Goal: Task Accomplishment & Management: Complete application form

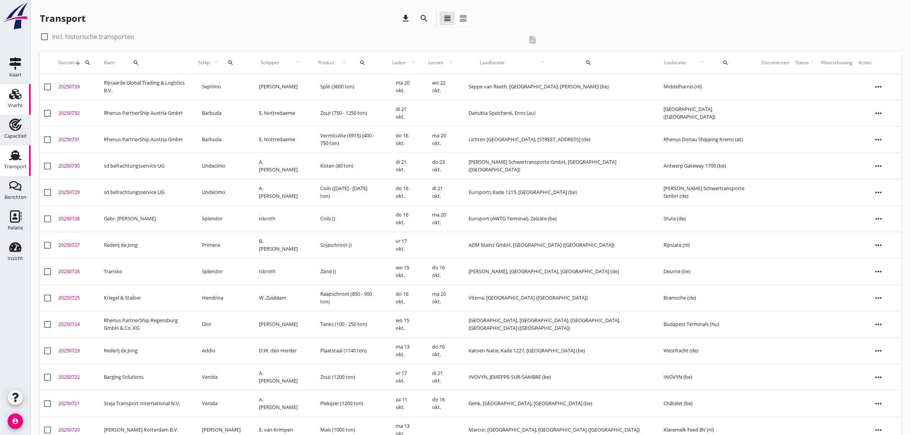
click at [8, 97] on div "Vracht" at bounding box center [15, 94] width 18 height 12
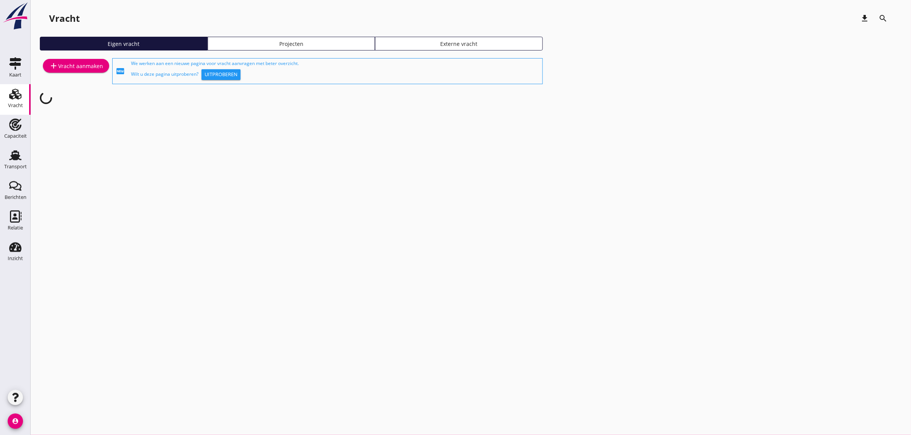
click at [64, 64] on div "add Vracht aanmaken" at bounding box center [76, 65] width 54 height 9
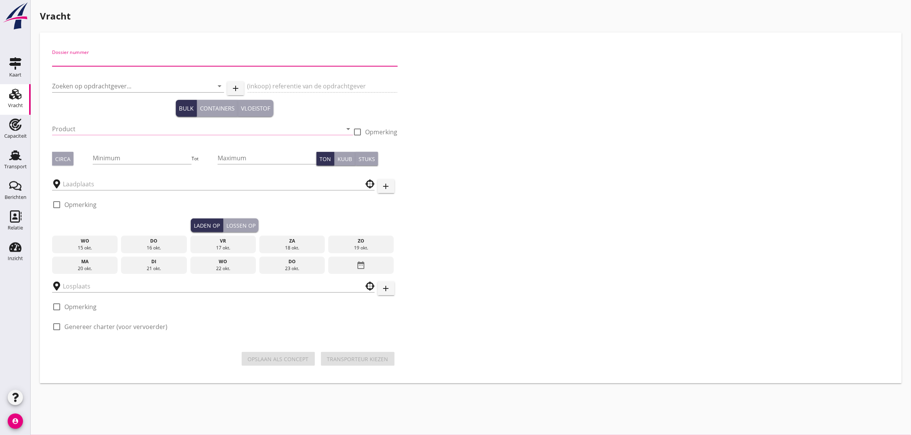
click at [77, 63] on input "Dossier nummer" at bounding box center [224, 60] width 345 height 12
type input "20250734"
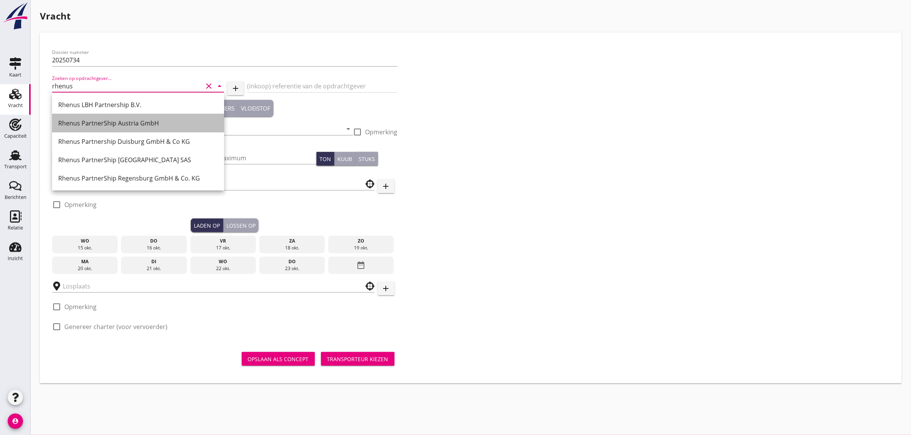
click at [123, 123] on div "Rhenus PartnerShip Austria GmbH" at bounding box center [138, 123] width 160 height 9
type input "Rhenus PartnerShip Austria GmbH"
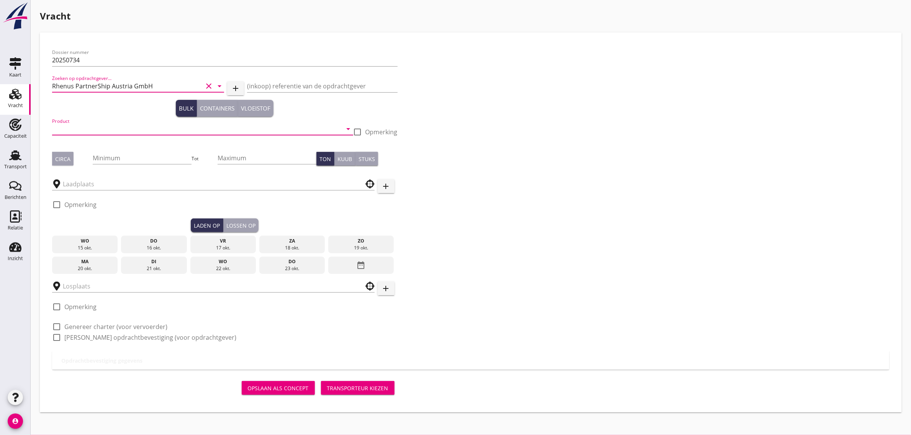
click at [92, 131] on input "Product" at bounding box center [197, 129] width 290 height 12
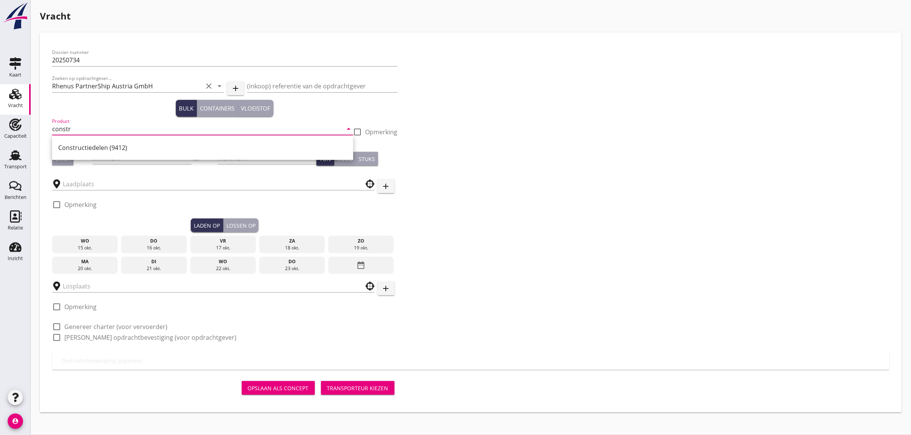
click at [96, 147] on div "Constructiedelen (9412)" at bounding box center [202, 147] width 289 height 9
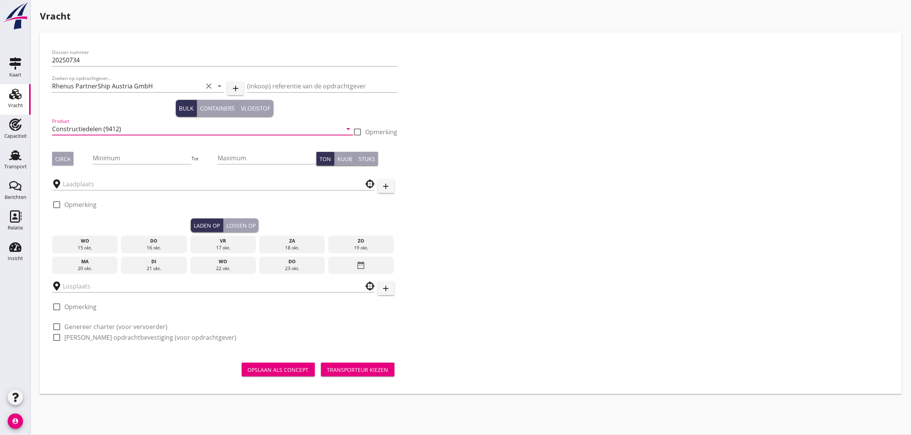
type input "Constructiedelen (9412)"
click at [56, 158] on div "Circa" at bounding box center [62, 159] width 15 height 8
click at [104, 161] on input "Minimum" at bounding box center [142, 158] width 99 height 12
type input "20"
click at [91, 177] on div at bounding box center [213, 182] width 323 height 17
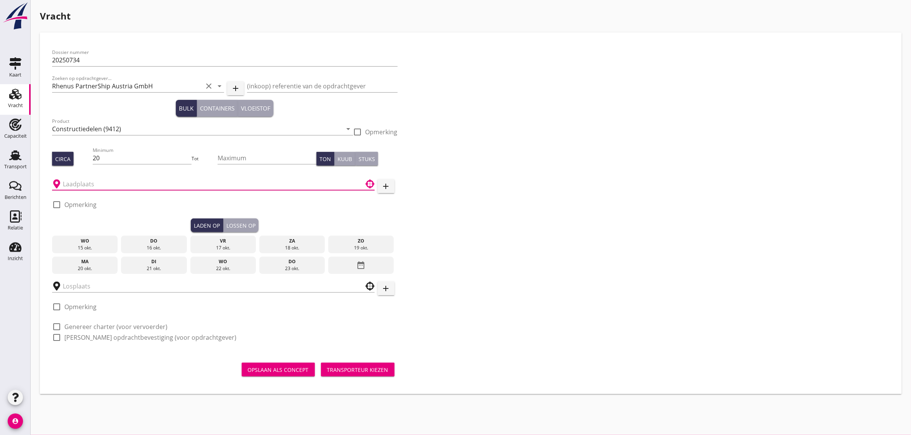
click at [89, 183] on input "text" at bounding box center [208, 184] width 290 height 12
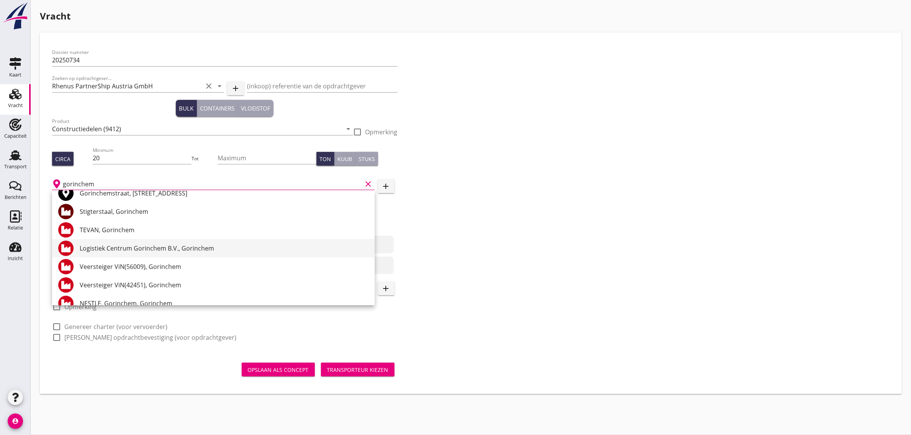
scroll to position [48, 0]
click at [133, 250] on div "Logistiek Centrum Gorinchem B.V., Gorinchem" at bounding box center [224, 246] width 289 height 9
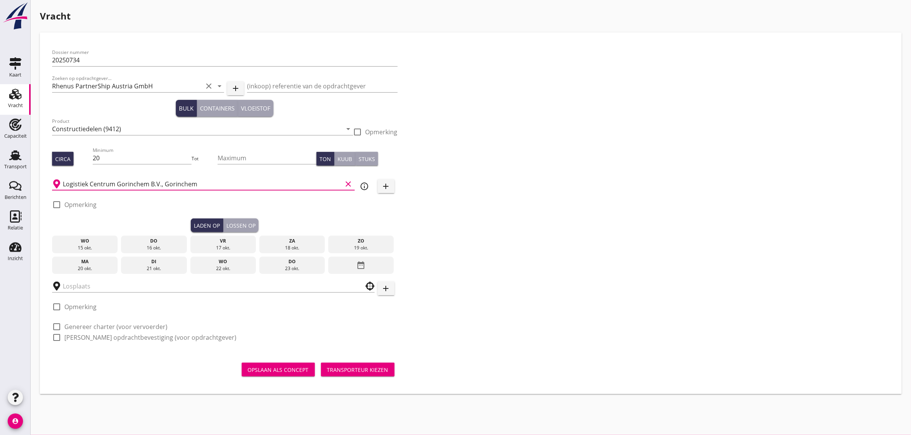
type input "Logistiek Centrum Gorinchem B.V., Gorinchem"
click at [83, 205] on label "Opmerking" at bounding box center [80, 205] width 32 height 8
checkbox input "true"
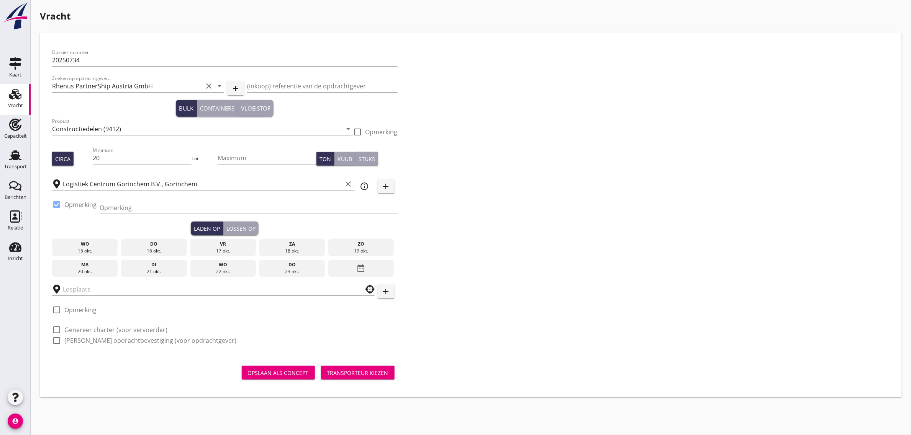
click at [139, 212] on input "Opmerking" at bounding box center [249, 208] width 298 height 12
type input "0183 229000"
click at [146, 268] on div "21 okt." at bounding box center [154, 271] width 62 height 7
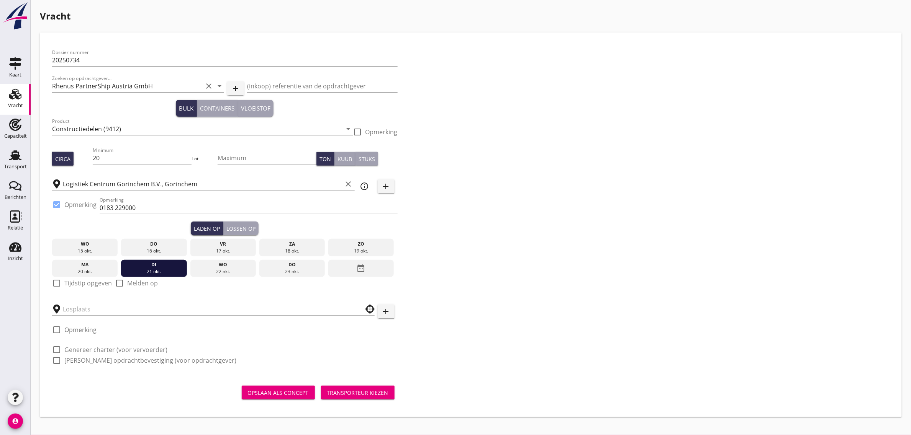
click at [73, 286] on label "Tijdstip opgeven" at bounding box center [87, 284] width 47 height 8
checkbox input "true"
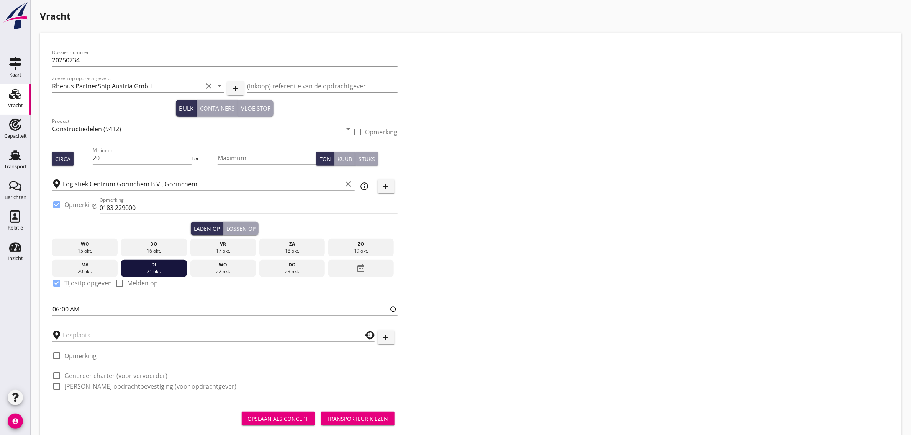
click at [247, 230] on div "Lossen op" at bounding box center [240, 229] width 29 height 8
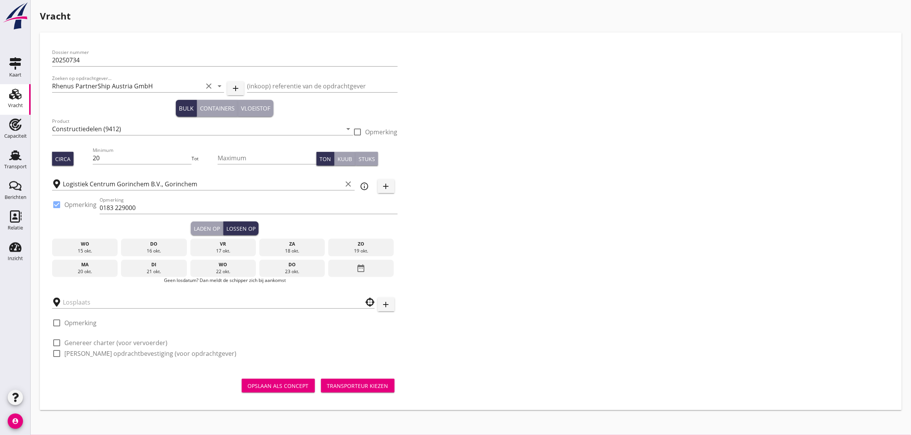
click at [223, 268] on div "22 okt." at bounding box center [223, 271] width 62 height 7
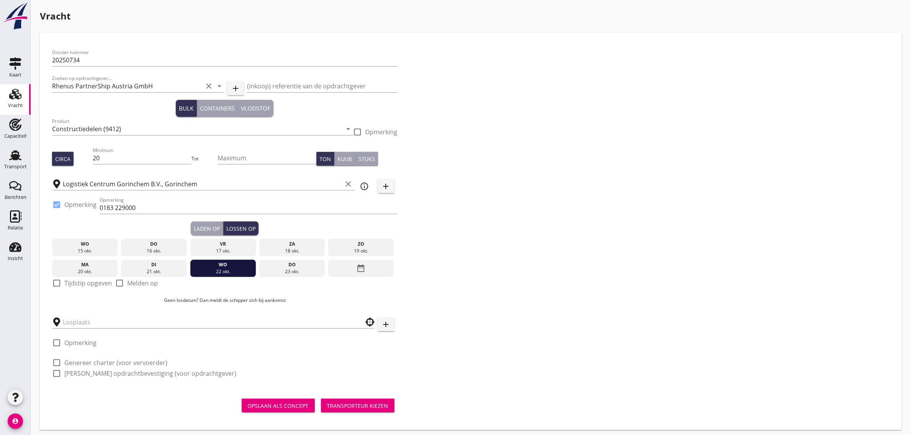
click at [102, 283] on label "Tijdstip opgeven" at bounding box center [87, 284] width 47 height 8
checkbox input "true"
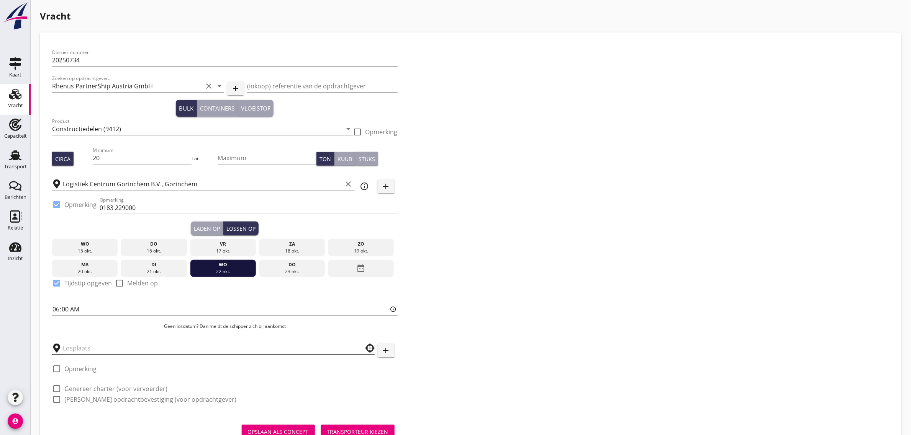
click at [91, 344] on div at bounding box center [213, 346] width 323 height 17
click at [91, 347] on input "text" at bounding box center [208, 348] width 290 height 12
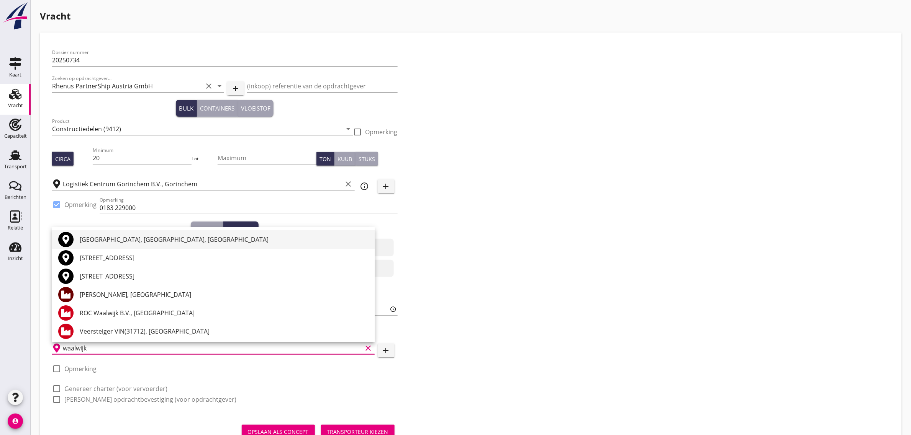
click at [110, 240] on div "[GEOGRAPHIC_DATA], [GEOGRAPHIC_DATA], [GEOGRAPHIC_DATA]" at bounding box center [224, 239] width 289 height 9
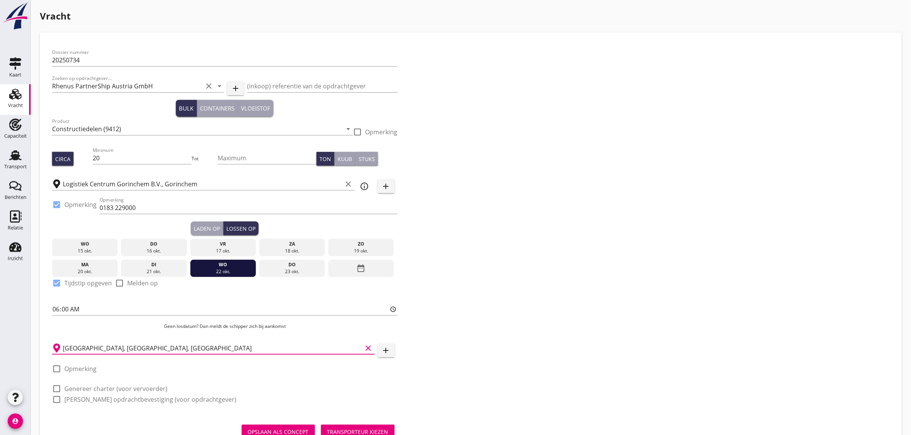
type input "[GEOGRAPHIC_DATA], [GEOGRAPHIC_DATA], [GEOGRAPHIC_DATA]"
click at [100, 391] on label "Genereer charter (voor vervoerder)" at bounding box center [115, 389] width 103 height 8
checkbox input "true"
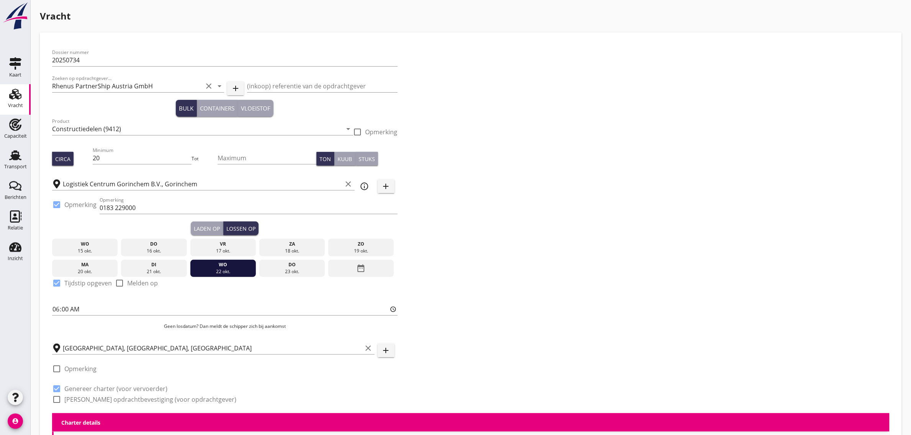
click at [97, 399] on label "[PERSON_NAME] opdrachtbevestiging (voor opdrachtgever)" at bounding box center [150, 400] width 172 height 8
checkbox input "true"
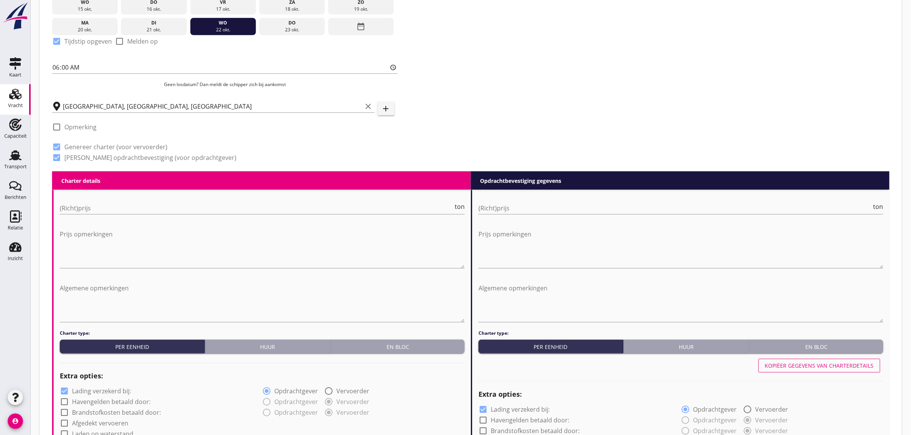
scroll to position [287, 0]
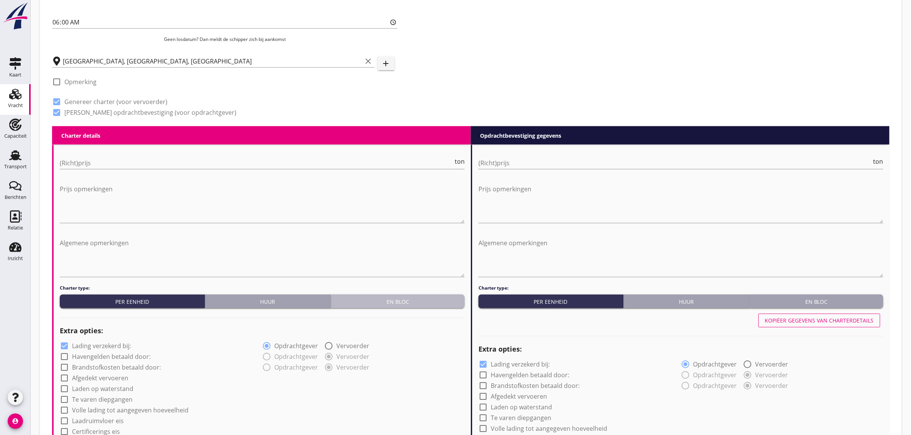
click at [393, 299] on div "En bloc" at bounding box center [398, 302] width 128 height 8
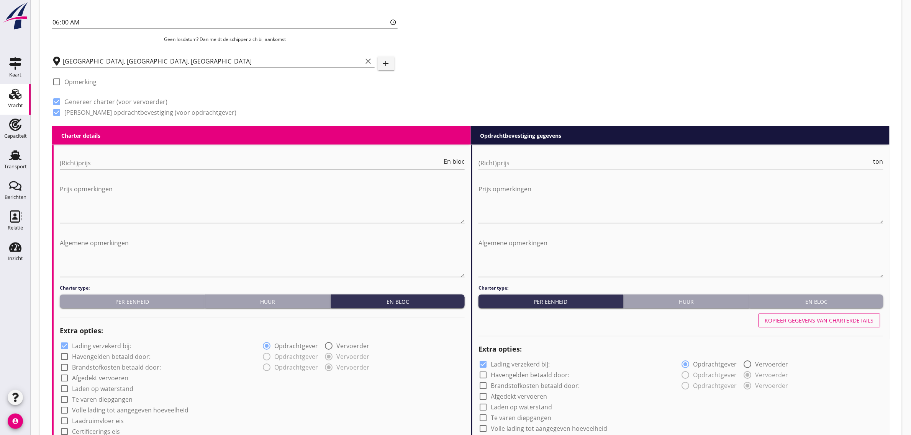
click at [79, 169] on input "(Richt)prijs" at bounding box center [251, 163] width 382 height 12
type input "4000"
click at [104, 247] on textarea "Algemene opmerkingen" at bounding box center [262, 257] width 405 height 40
paste textarea "7,61 x 5,66 x 2,60m + 5,84 x 5,65 x 4,30m"
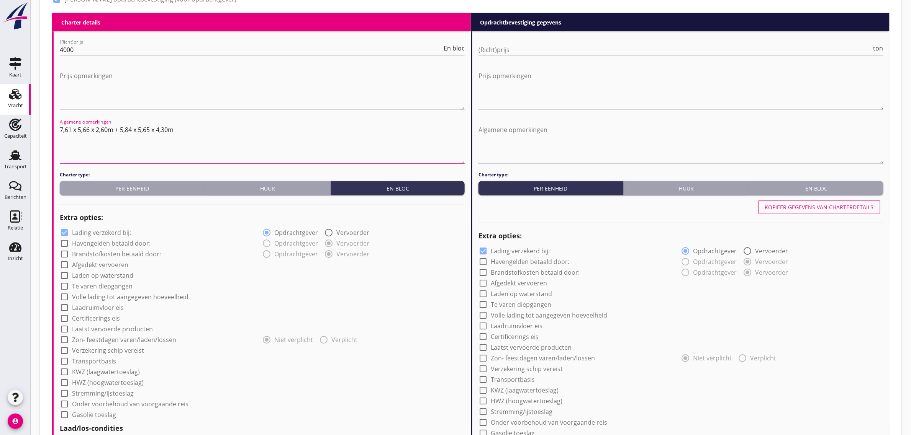
scroll to position [431, 0]
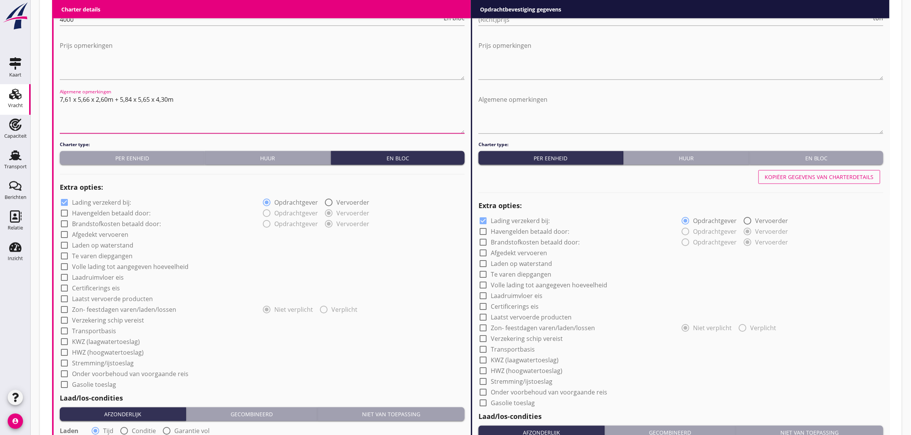
type textarea "7,61 x 5,66 x 2,60m + 5,84 x 5,65 x 4,30m"
click at [234, 295] on div "check_box_outline_blank Laatst vervoerde producten" at bounding box center [262, 298] width 405 height 11
click at [101, 280] on label "Laadruimvloer eis" at bounding box center [98, 278] width 52 height 8
checkbox input "true"
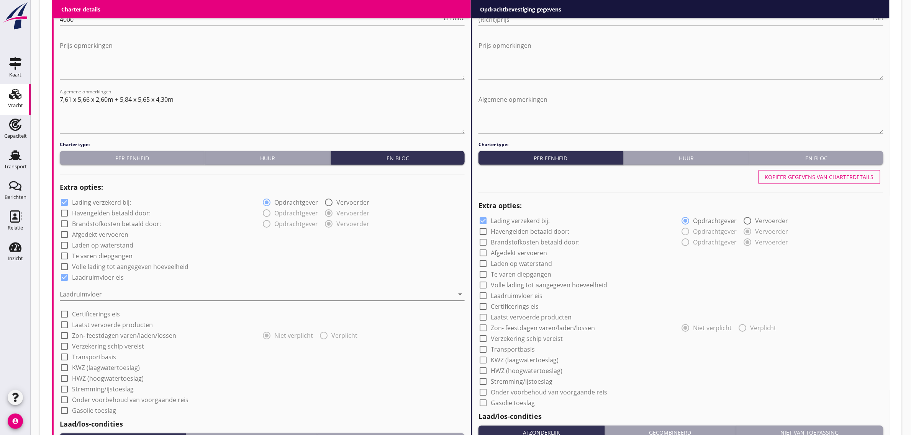
click at [93, 290] on div at bounding box center [257, 295] width 394 height 12
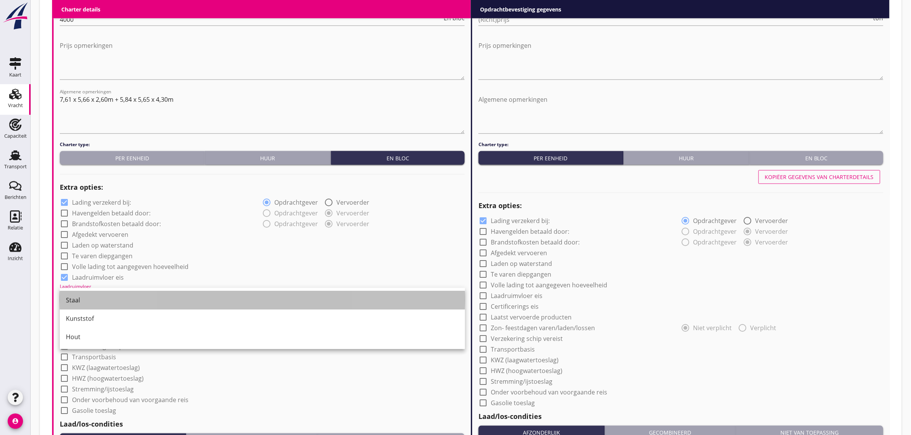
click at [90, 301] on div "Staal" at bounding box center [262, 300] width 393 height 9
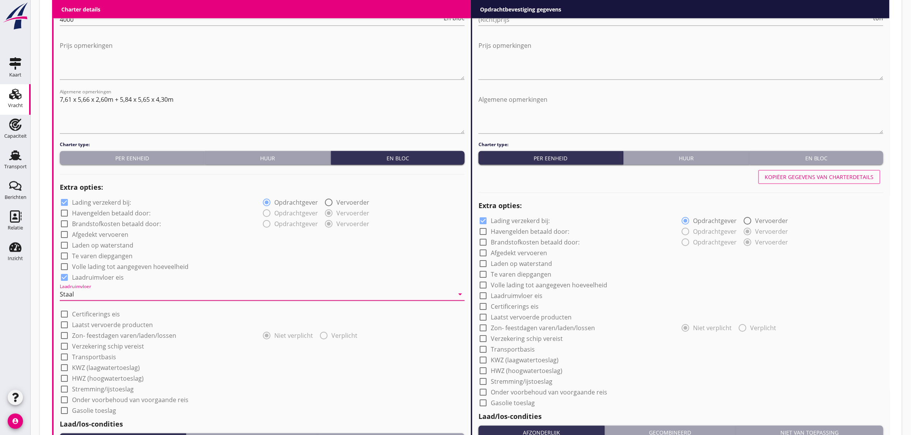
click at [243, 274] on div "check_box Laadruimvloer eis" at bounding box center [262, 277] width 405 height 11
click at [87, 359] on label "Transportbasis" at bounding box center [94, 358] width 44 height 8
checkbox input "true"
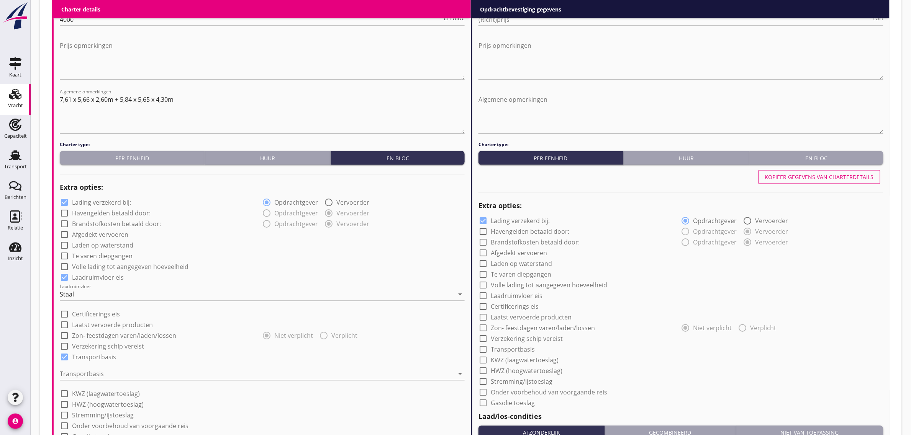
click at [87, 372] on div at bounding box center [257, 374] width 394 height 12
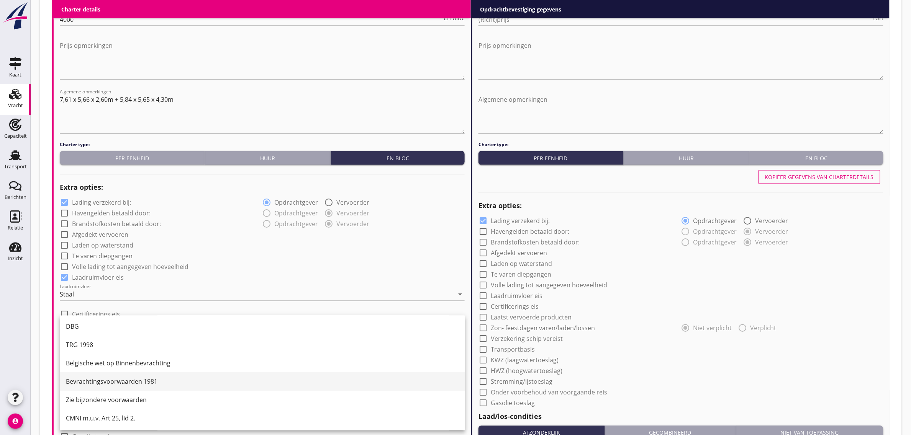
scroll to position [20, 0]
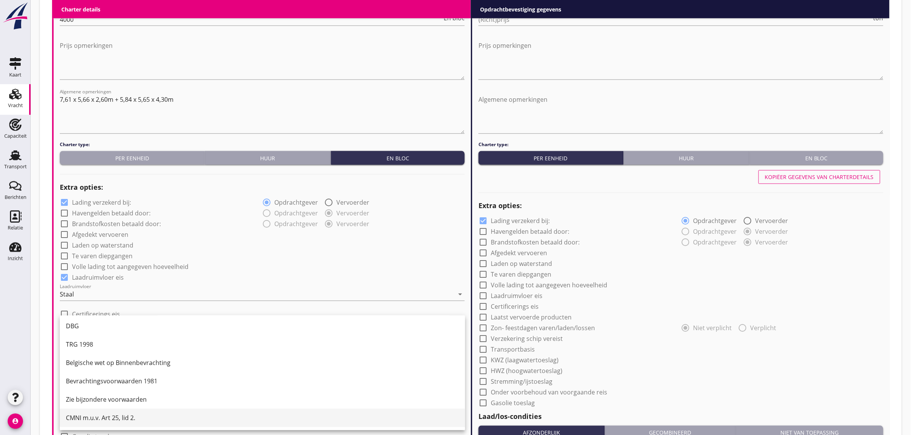
click at [136, 416] on div "CMNI m.u.v. Art 25, lid 2." at bounding box center [262, 418] width 393 height 9
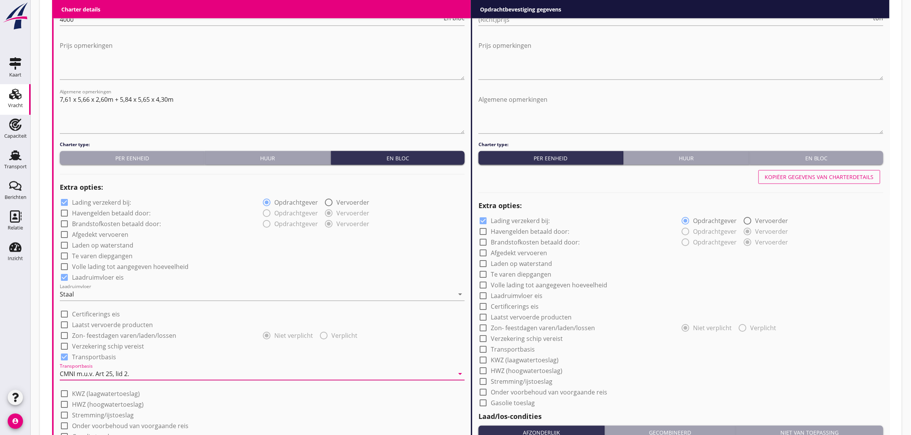
click at [271, 267] on div "check_box_outline_blank Volle lading tot aangegeven hoeveelheid" at bounding box center [262, 266] width 405 height 11
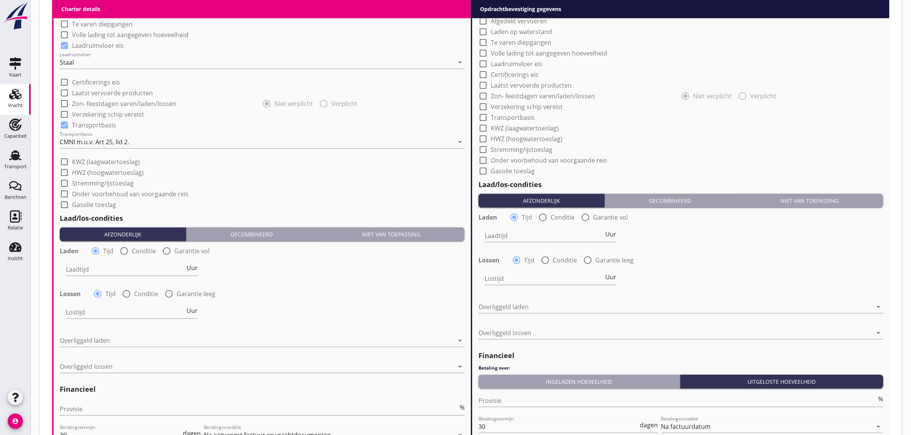
scroll to position [718, 0]
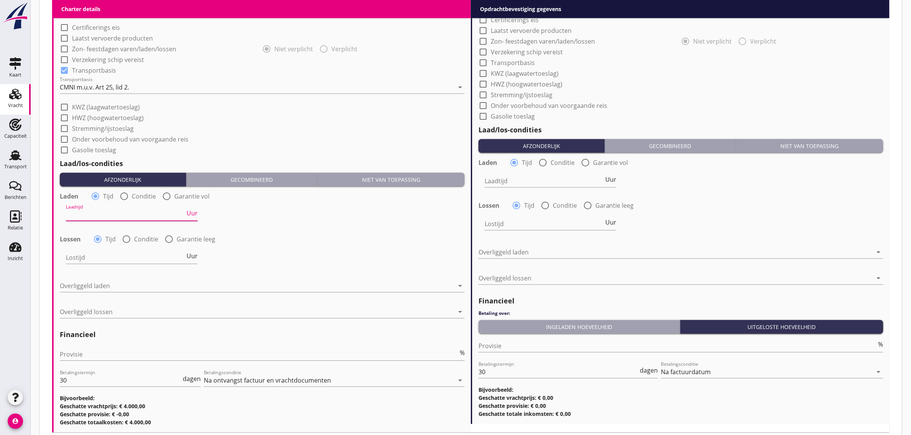
click at [105, 219] on input "Laadtijd" at bounding box center [125, 215] width 119 height 12
type input "24"
click at [106, 284] on div at bounding box center [257, 286] width 394 height 12
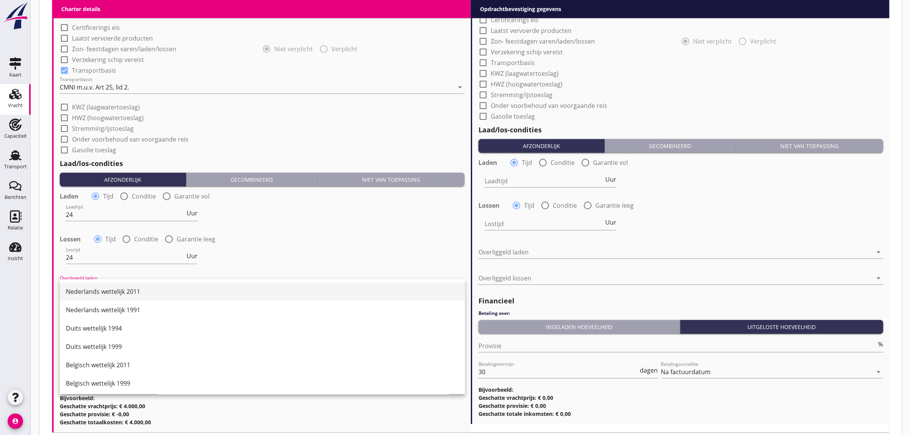
click at [106, 286] on div "Nederlands wettelijk 2011" at bounding box center [262, 292] width 393 height 18
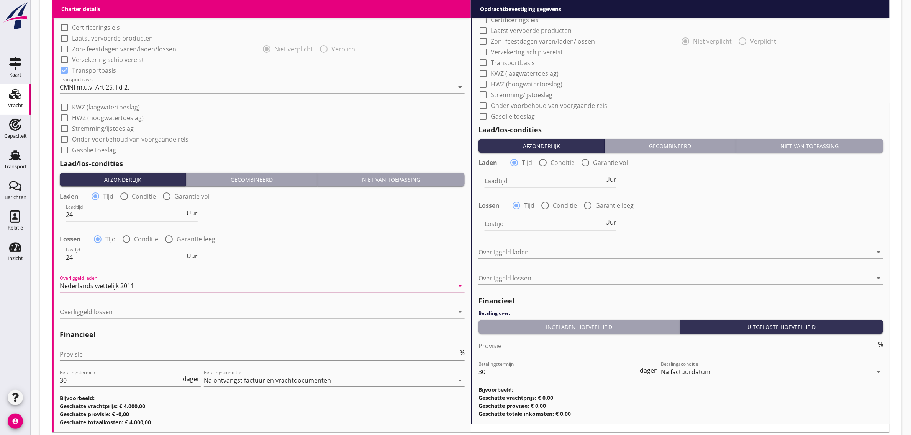
click at [106, 315] on div at bounding box center [257, 312] width 394 height 12
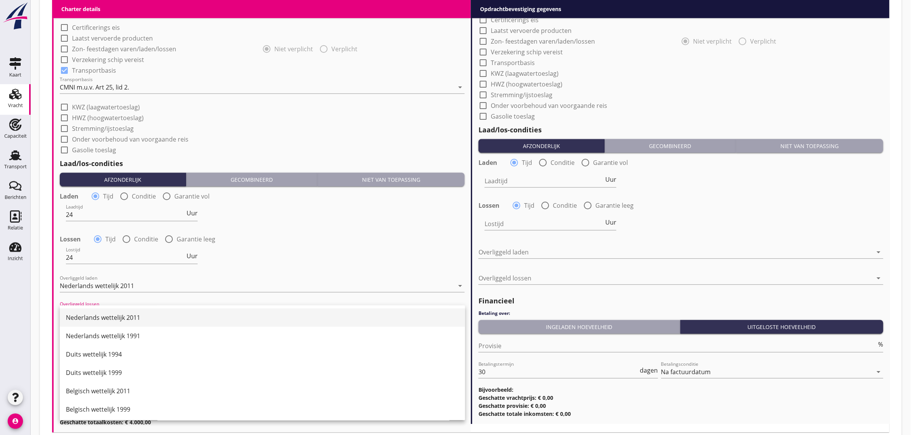
click at [107, 313] on div "Nederlands wettelijk 2011" at bounding box center [262, 317] width 393 height 9
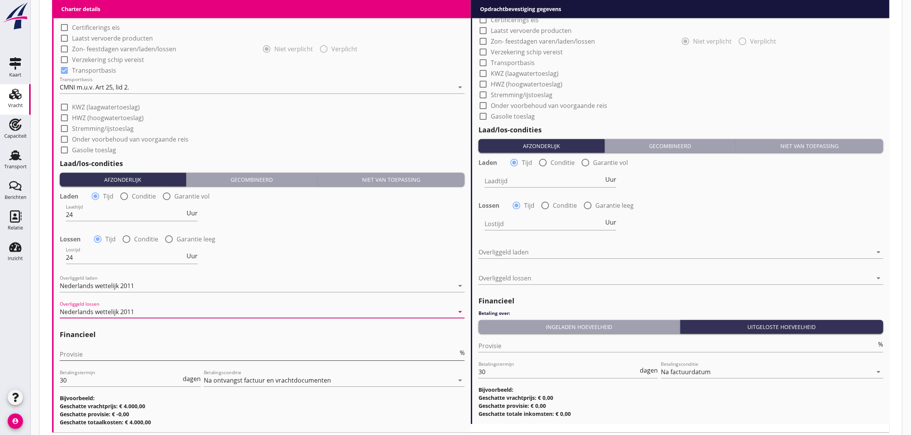
click at [96, 357] on input "Provisie" at bounding box center [259, 355] width 398 height 12
type input "0"
click at [359, 226] on div "Laadtijd 24 Uur" at bounding box center [262, 216] width 406 height 28
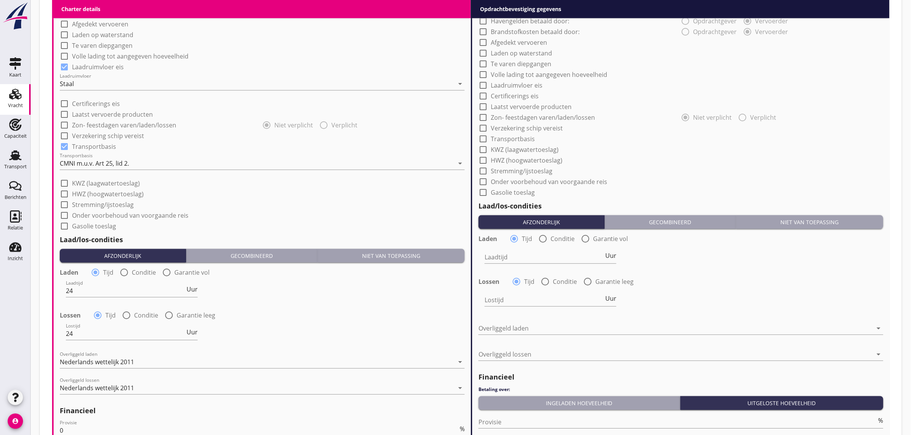
scroll to position [383, 0]
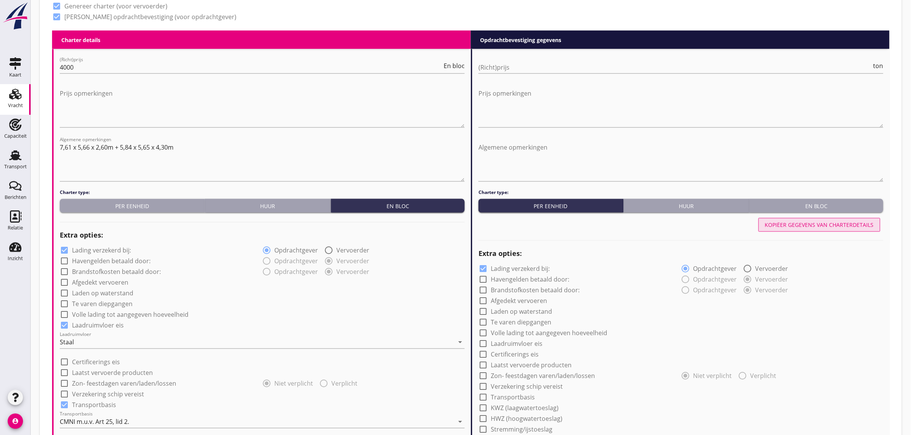
click at [793, 221] on div "Kopiëer gegevens van charterdetails" at bounding box center [819, 225] width 109 height 8
checkbox input "true"
type input "24"
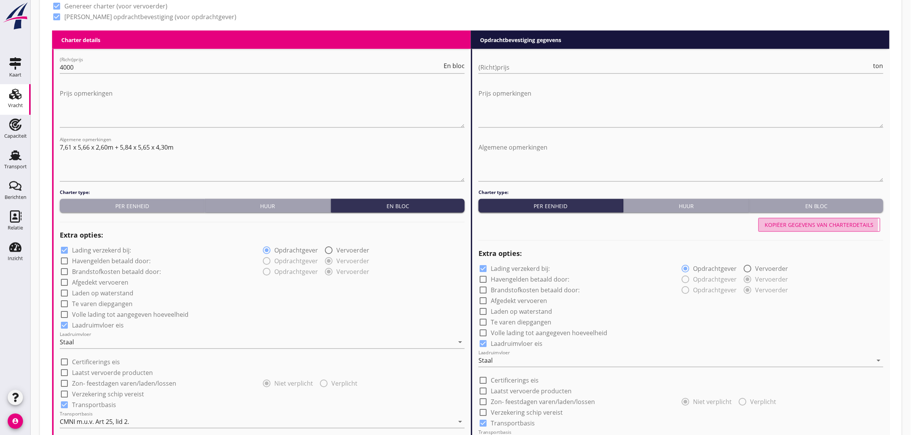
click at [797, 208] on div "En bloc" at bounding box center [817, 206] width 128 height 8
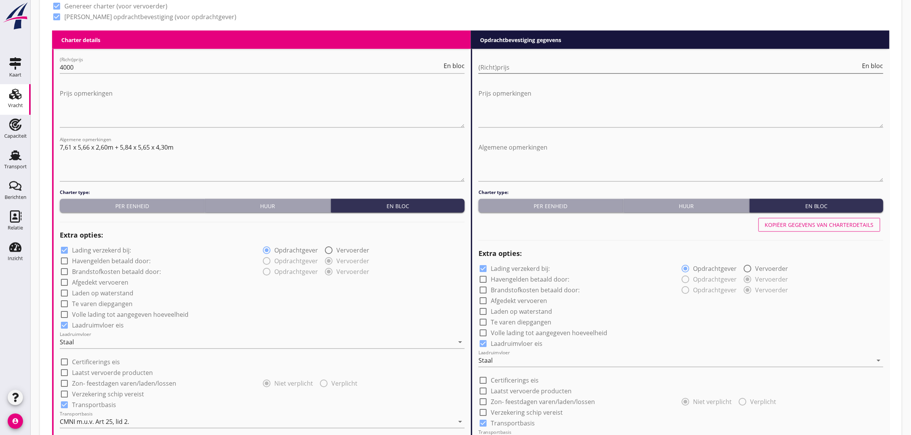
click at [533, 72] on input "(Richt)prijs" at bounding box center [669, 67] width 382 height 12
type input "5000"
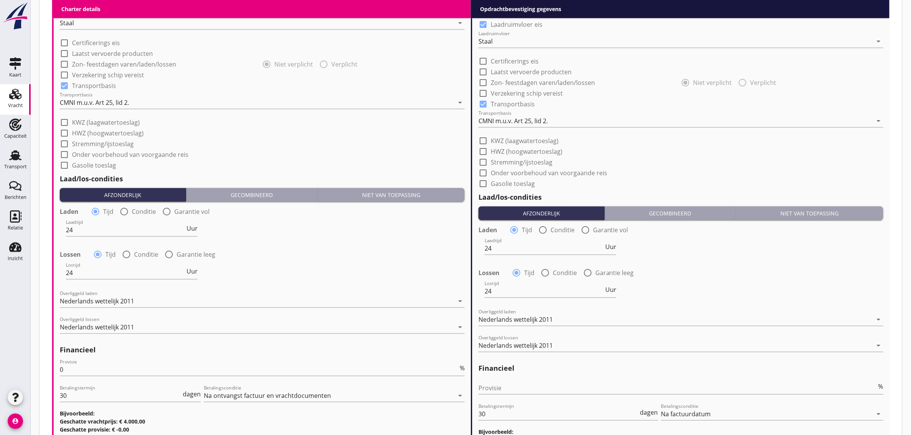
scroll to position [766, 0]
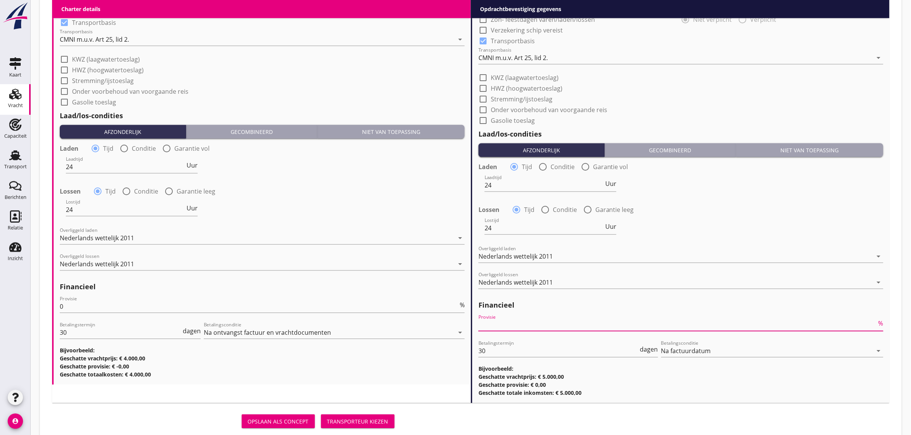
click at [505, 320] on input "Provisie" at bounding box center [677, 325] width 398 height 12
type input "0"
click at [376, 213] on div "Lostijd 24 Uur" at bounding box center [262, 211] width 406 height 28
click at [336, 420] on div "Transporteur kiezen" at bounding box center [357, 422] width 61 height 8
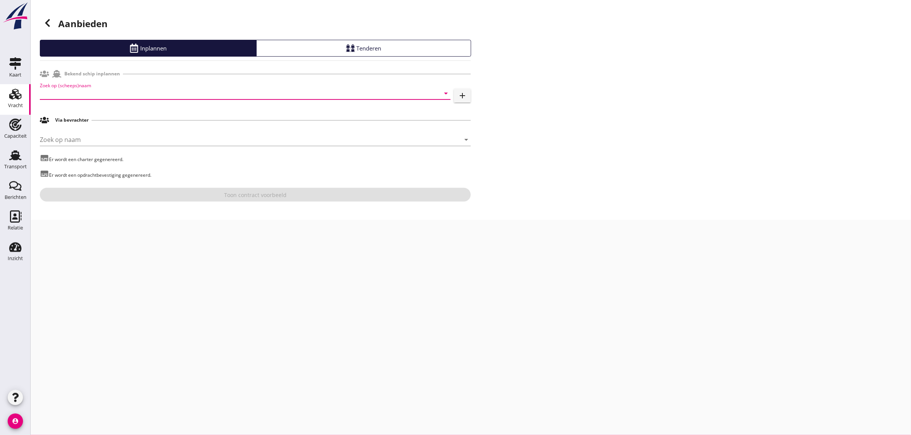
click at [69, 93] on input "Zoek op (scheeps)naam" at bounding box center [234, 93] width 389 height 12
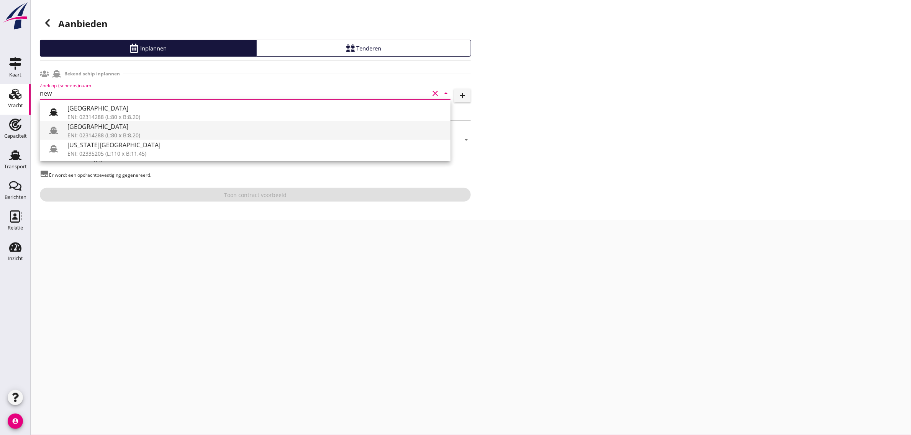
click at [85, 127] on div "[GEOGRAPHIC_DATA]" at bounding box center [255, 126] width 377 height 9
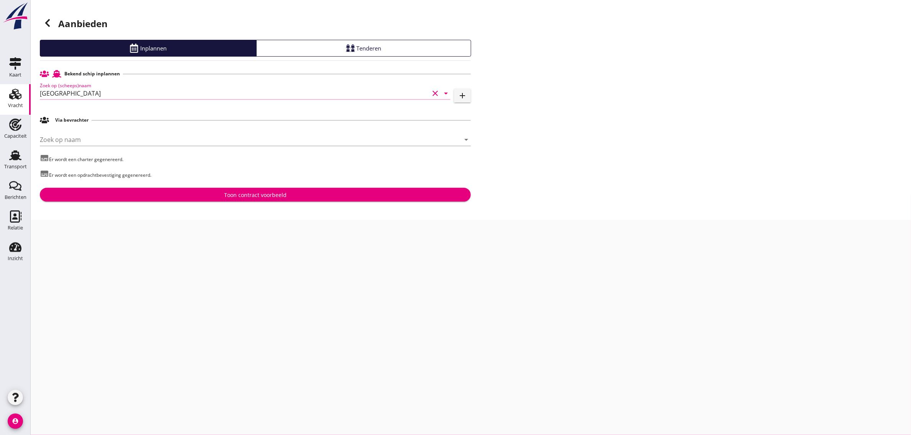
type input "[GEOGRAPHIC_DATA]"
click at [169, 200] on button "Toon contract voorbeeld" at bounding box center [255, 195] width 431 height 14
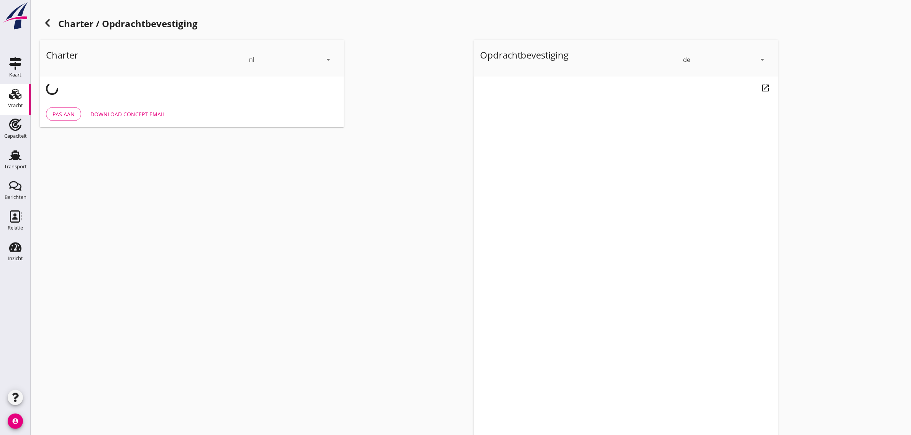
click at [686, 64] on div "de" at bounding box center [719, 60] width 73 height 12
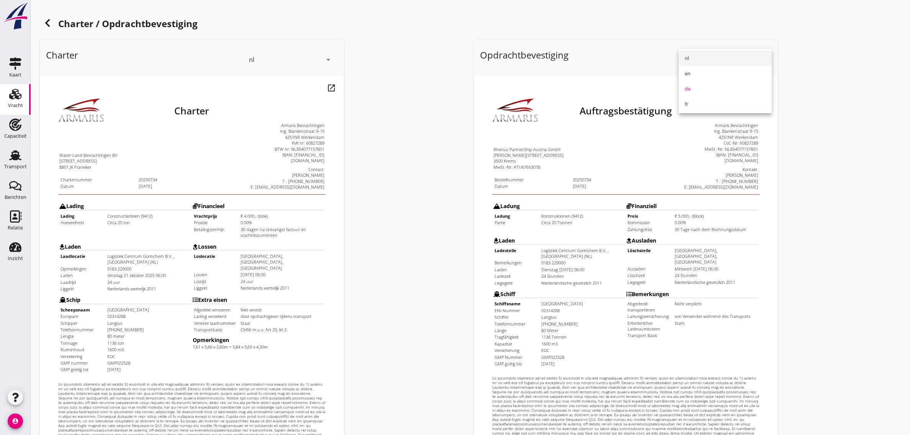
click at [700, 64] on div "nl" at bounding box center [725, 58] width 81 height 15
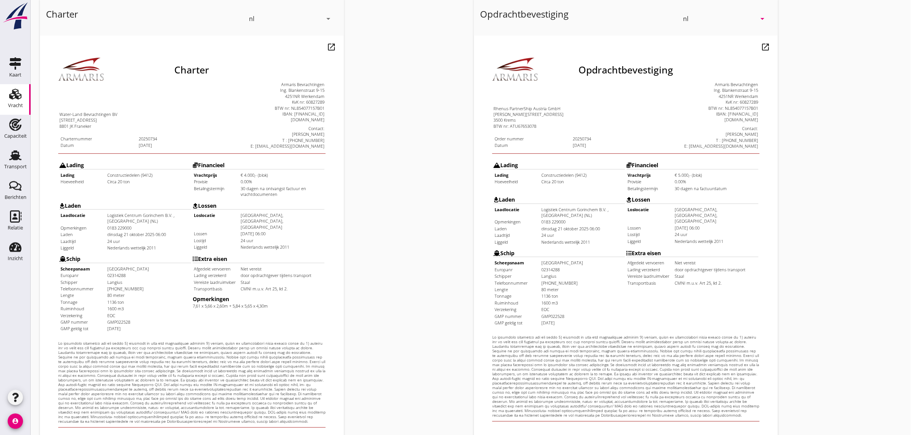
scroll to position [131, 0]
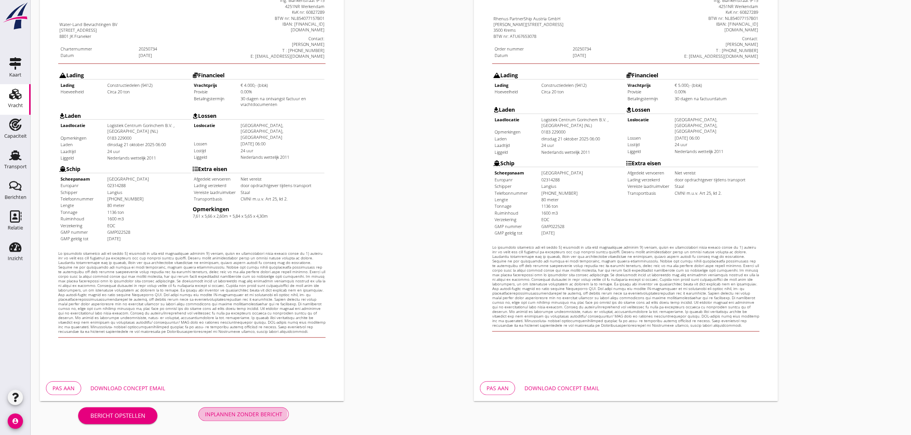
click at [261, 416] on div "Inplannen zonder bericht" at bounding box center [243, 415] width 77 height 8
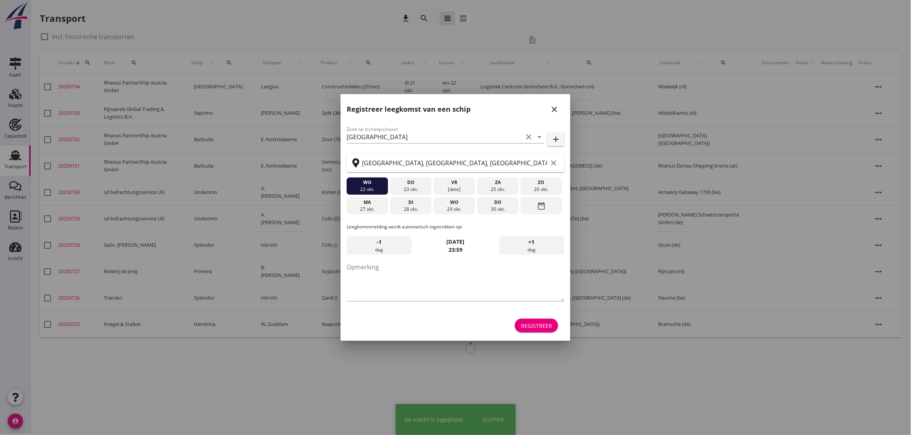
click at [546, 325] on div "Registreer" at bounding box center [536, 326] width 31 height 8
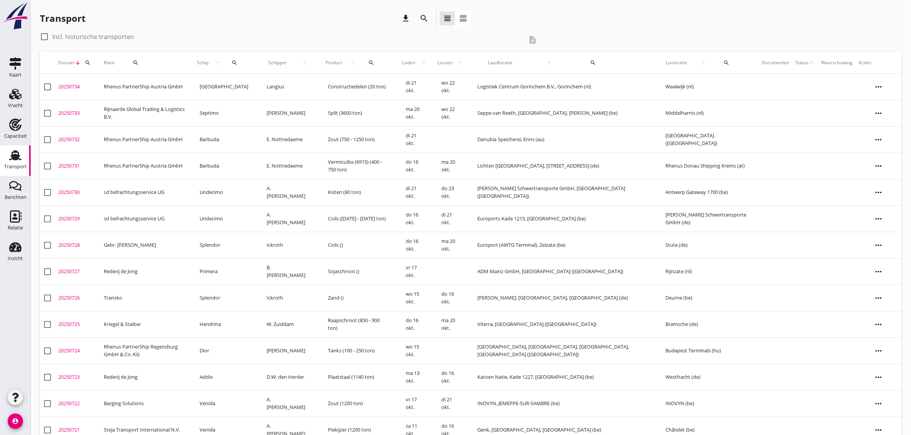
click at [157, 87] on td "Rhenus PartnerShip Austria GmbH" at bounding box center [146, 87] width 90 height 26
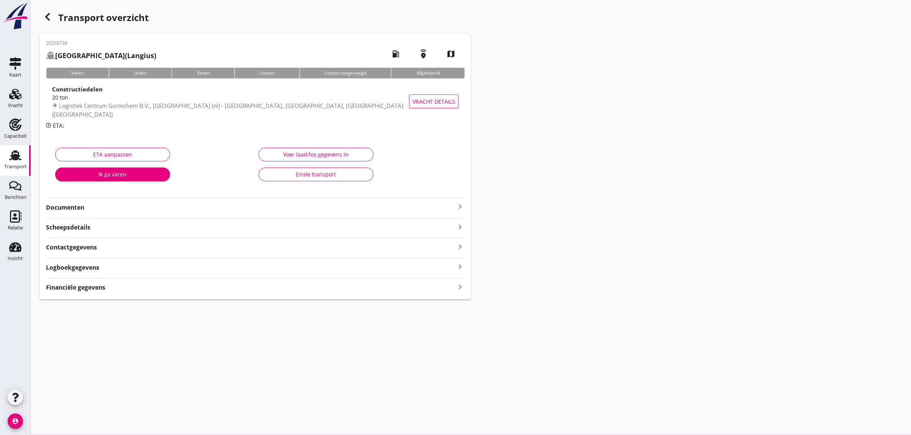
click at [77, 203] on strong "Documenten" at bounding box center [250, 207] width 409 height 9
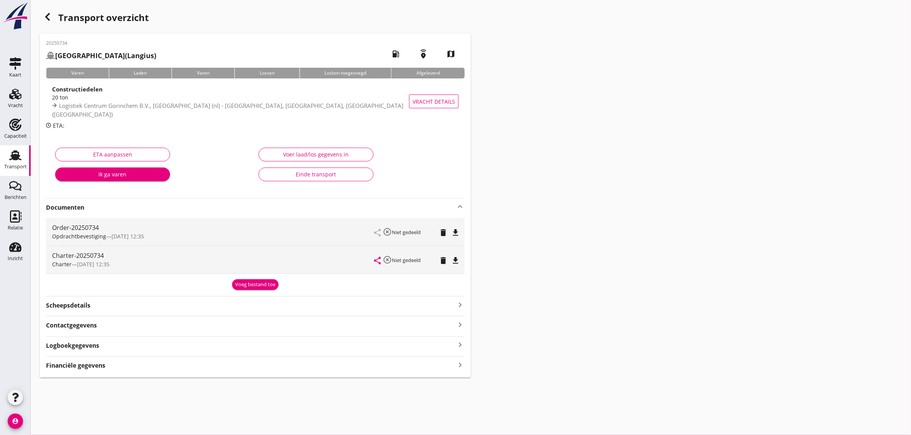
click at [455, 263] on icon "file_download" at bounding box center [455, 260] width 9 height 9
drag, startPoint x: 20, startPoint y: 158, endPoint x: 32, endPoint y: 434, distance: 276.0
click at [20, 158] on icon "Transport" at bounding box center [15, 155] width 12 height 12
